Goal: Information Seeking & Learning: Learn about a topic

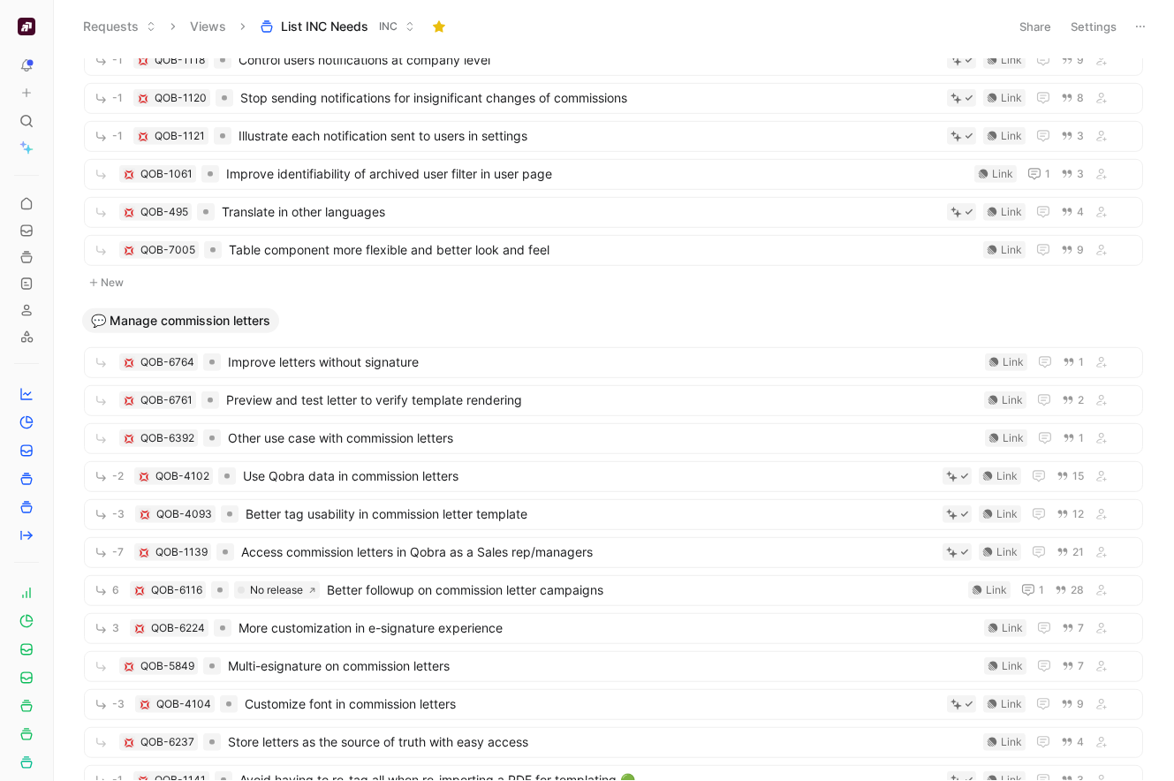
scroll to position [2500, 0]
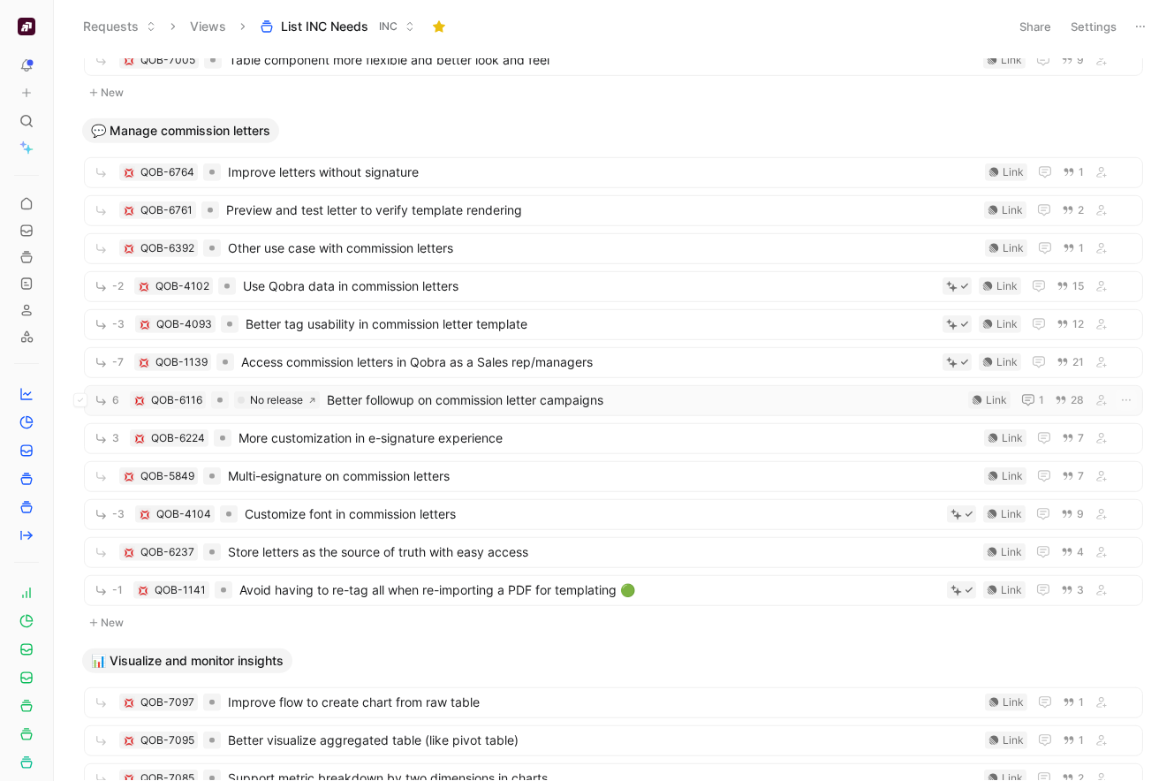
click at [397, 393] on span "Better followup on commission letter campaigns" at bounding box center [644, 399] width 634 height 21
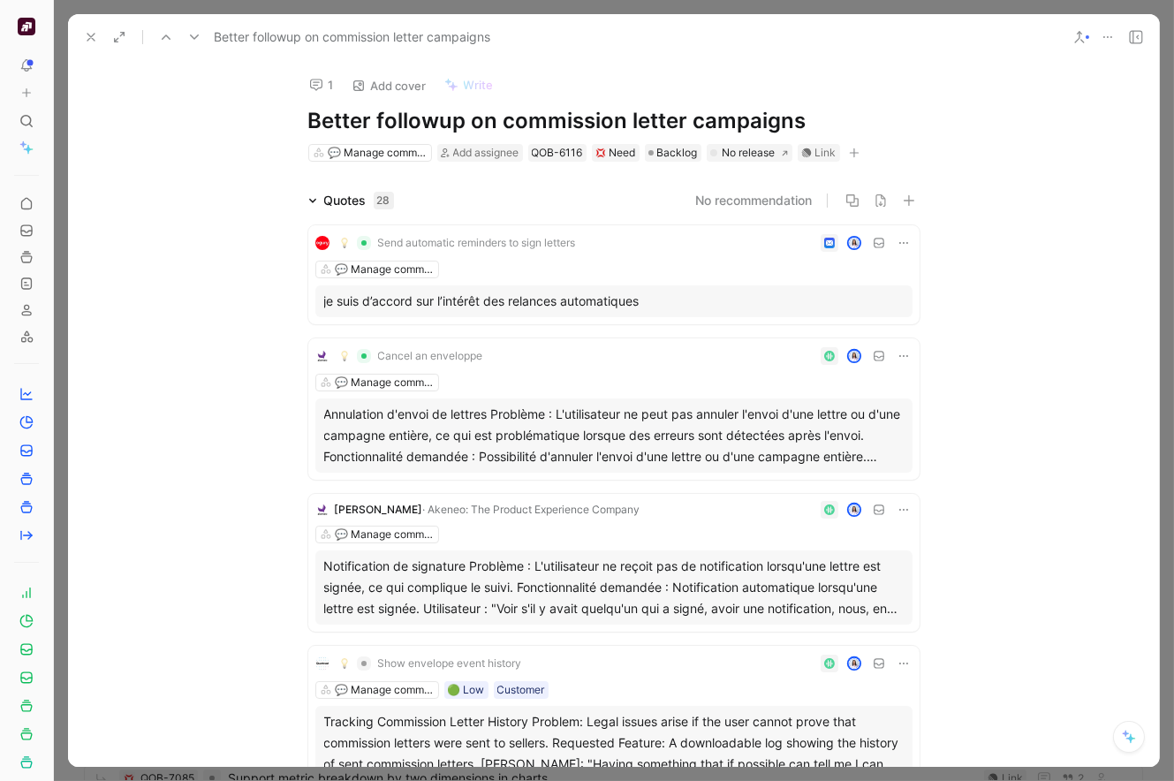
click at [79, 33] on button at bounding box center [91, 37] width 25 height 25
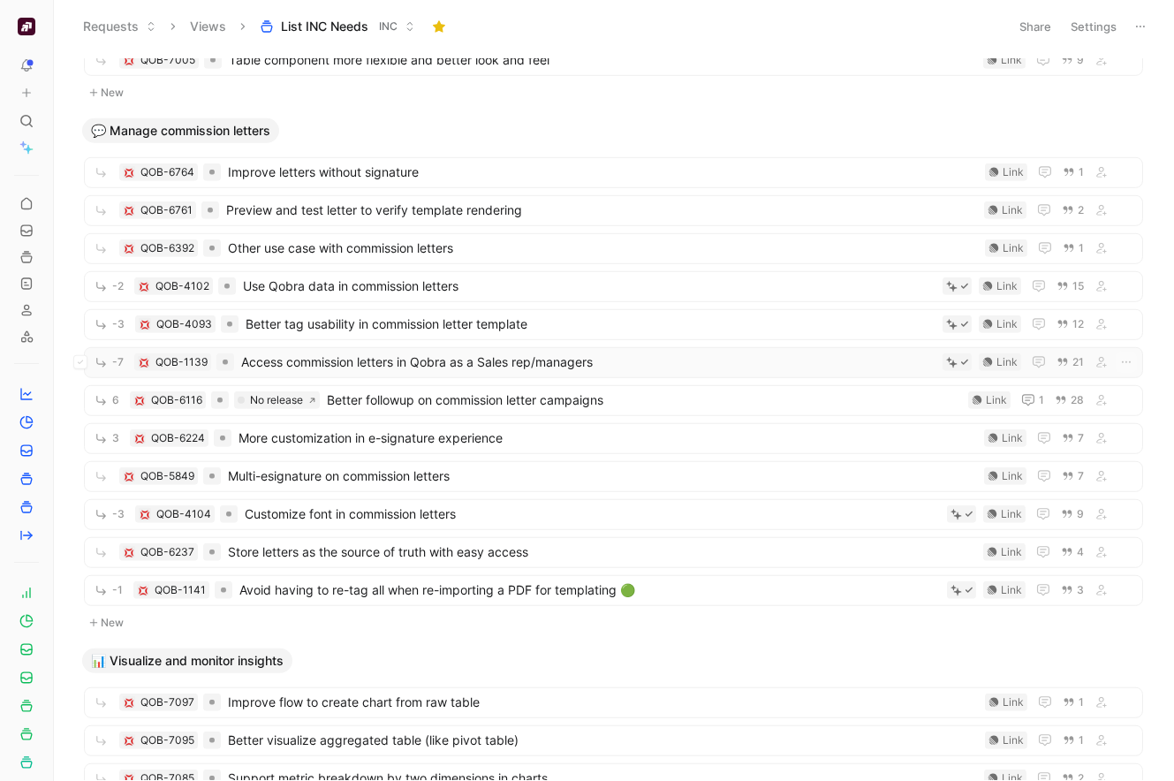
click at [396, 367] on span "Access commission letters in Qobra as a Sales rep/managers" at bounding box center [588, 361] width 694 height 21
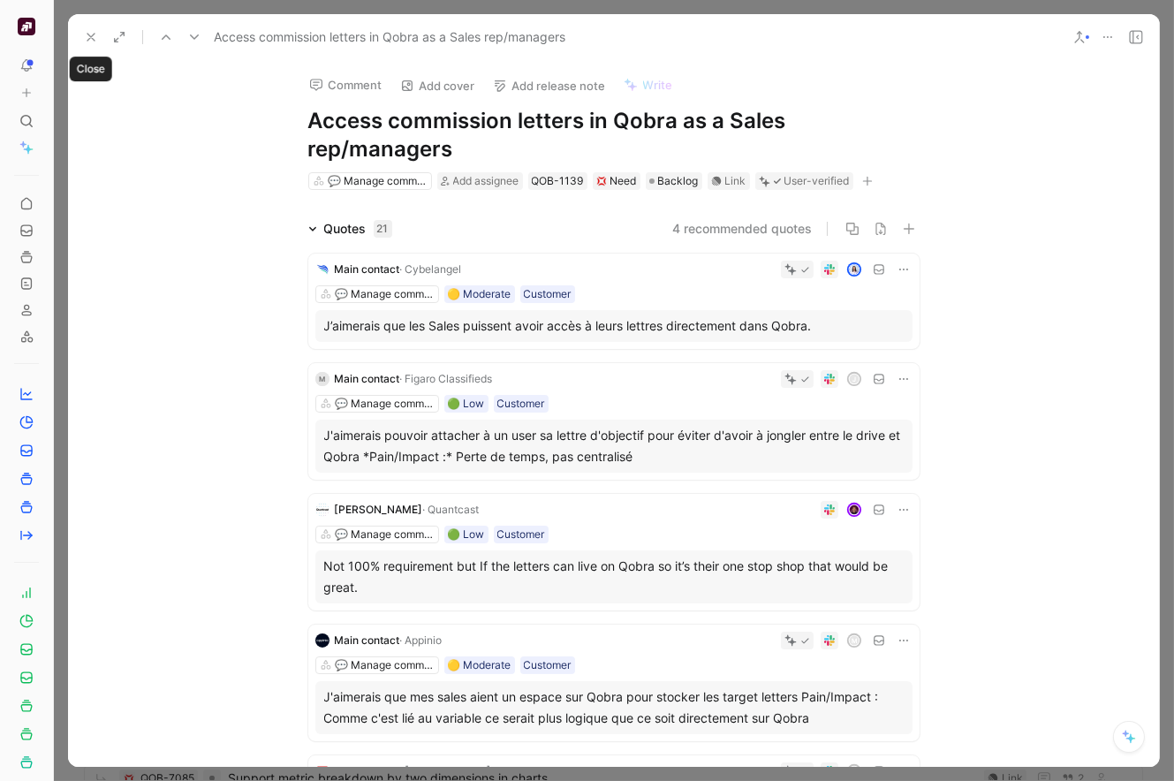
click at [94, 26] on button at bounding box center [91, 37] width 25 height 25
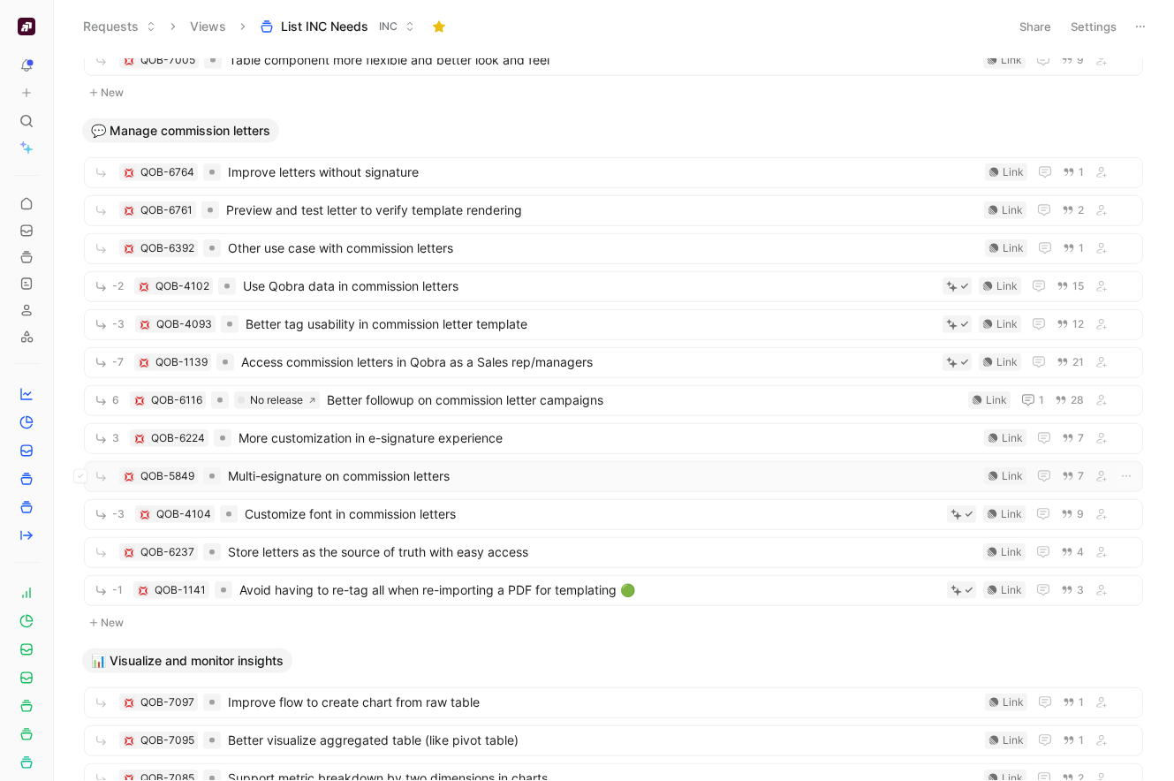
click at [336, 470] on span "Multi-esignature on commission letters" at bounding box center [602, 475] width 749 height 21
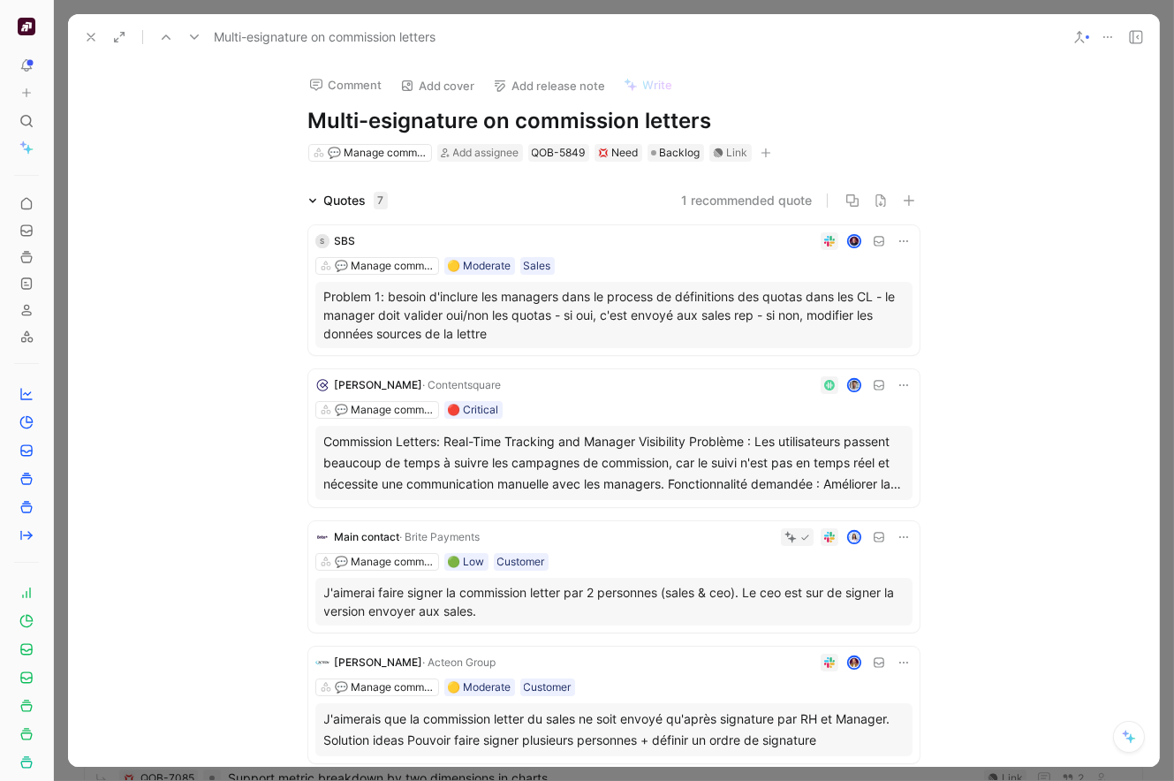
click at [584, 445] on div "Commission Letters: Real-Time Tracking and Manager Visibility Problème : Les ut…" at bounding box center [613, 463] width 579 height 64
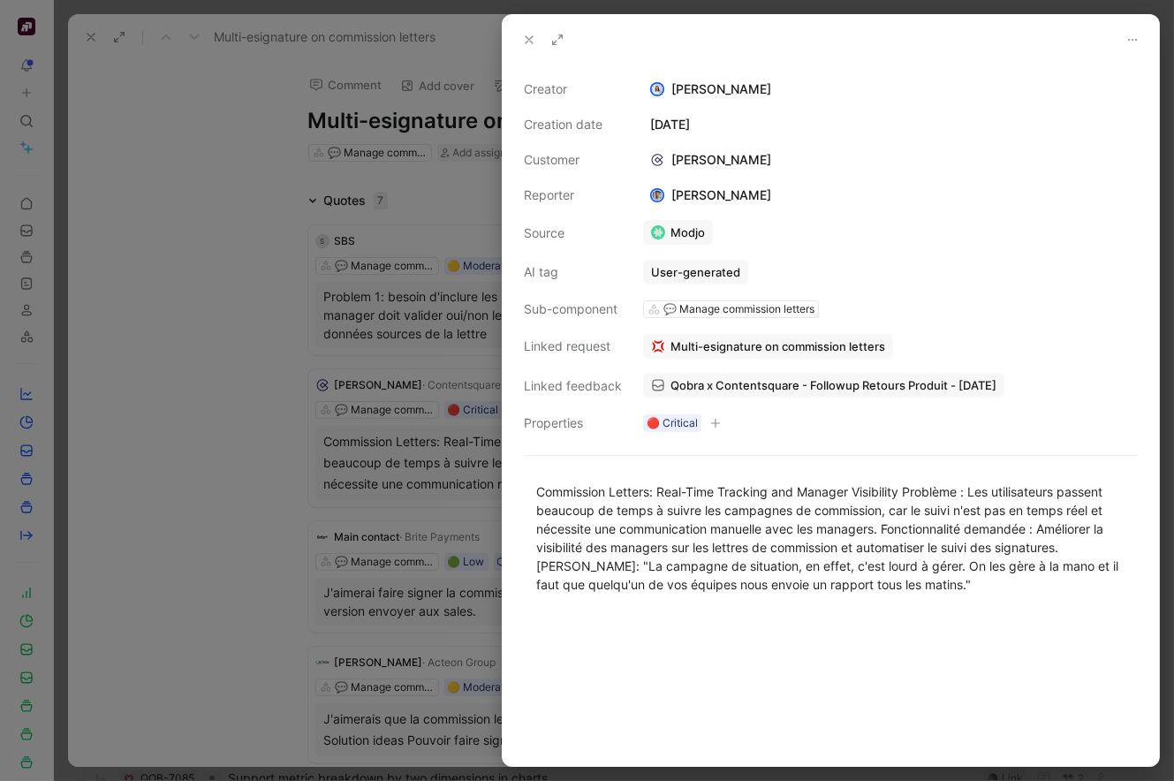
click at [377, 412] on div at bounding box center [587, 390] width 1174 height 781
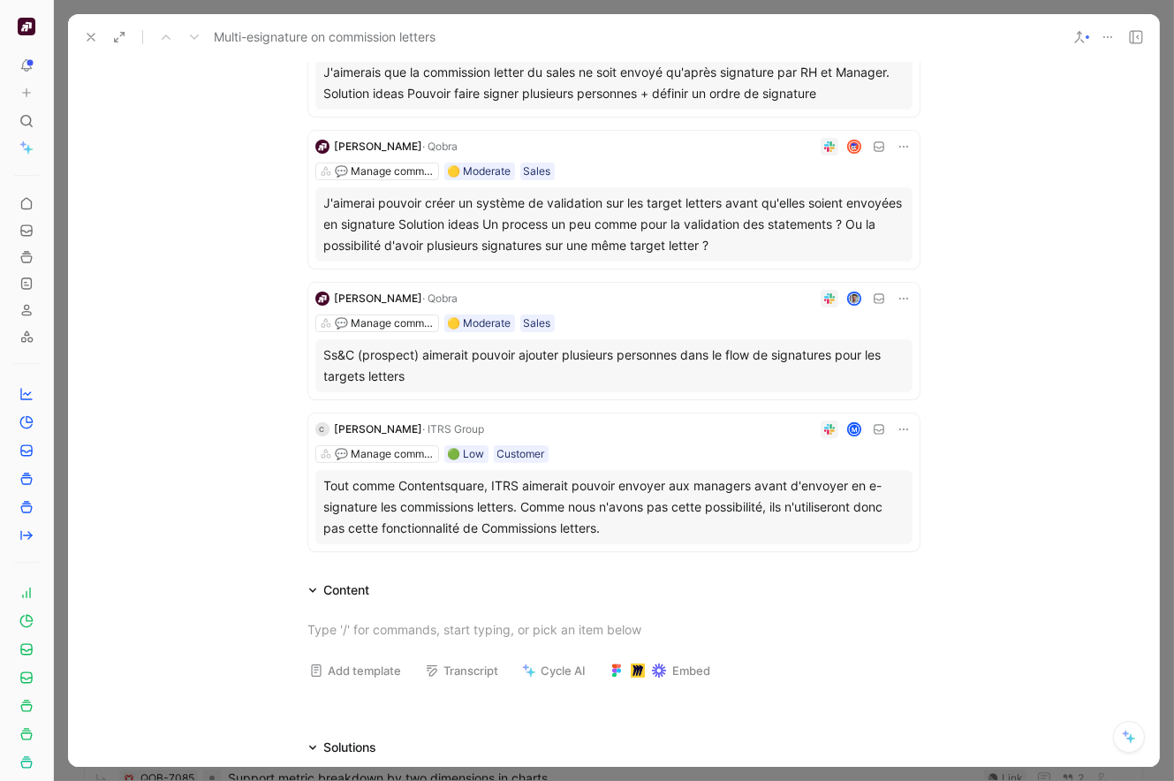
scroll to position [617, 0]
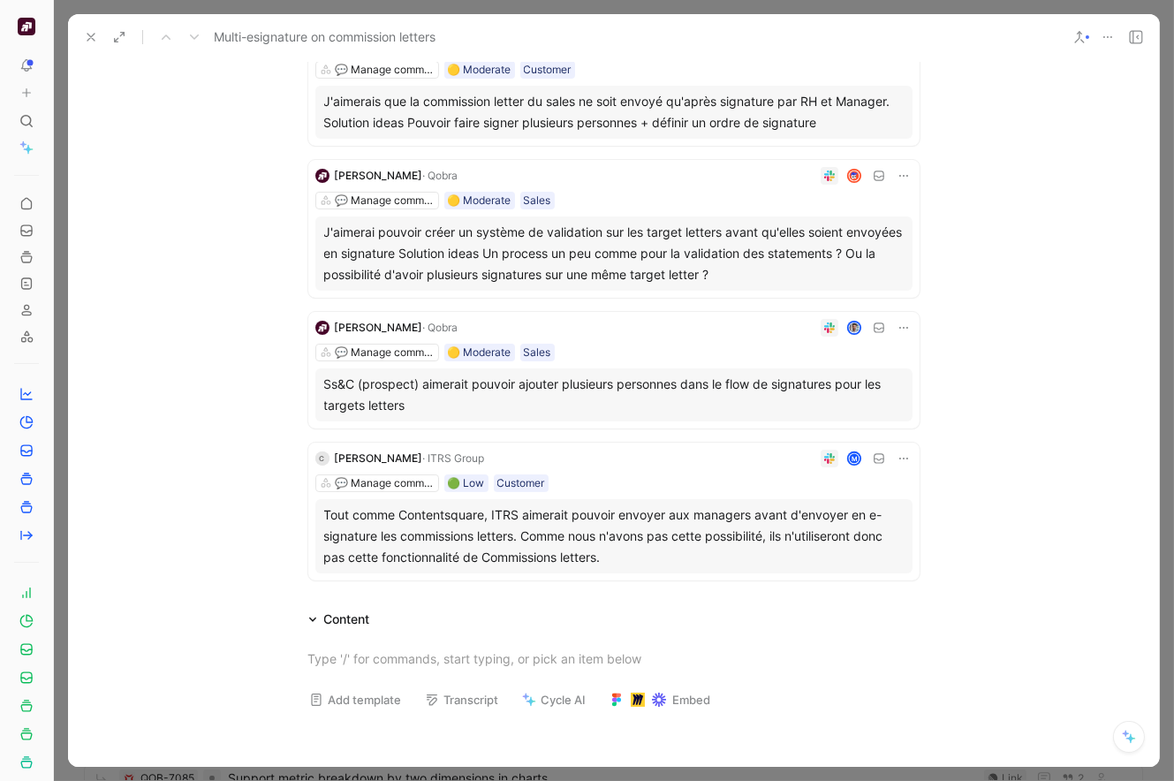
drag, startPoint x: 89, startPoint y: 35, endPoint x: 5, endPoint y: 94, distance: 102.7
click at [89, 35] on use at bounding box center [90, 37] width 7 height 7
